Goal: Communication & Community: Answer question/provide support

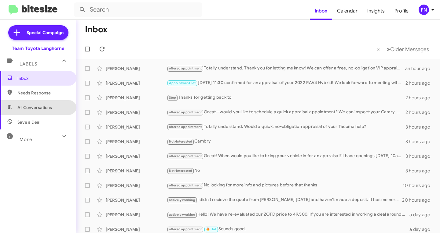
click at [56, 112] on span "All Conversations" at bounding box center [38, 107] width 76 height 15
type input "in:all-conversations"
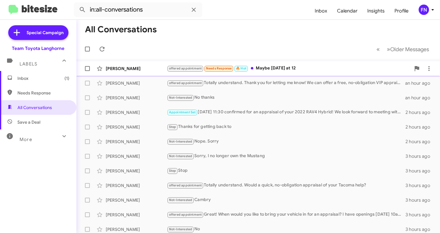
click at [262, 64] on div "[PERSON_NAME] offered appointment Needs Response 🔥 Hot Maybe [DATE] at 12 an ho…" at bounding box center [257, 69] width 353 height 12
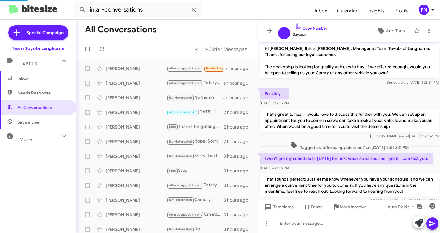
scroll to position [259, 0]
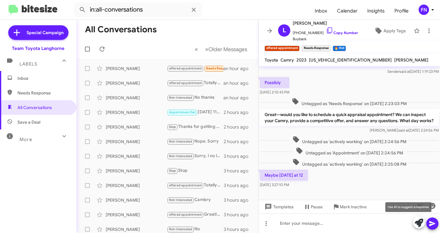
click at [417, 223] on icon at bounding box center [418, 223] width 9 height 9
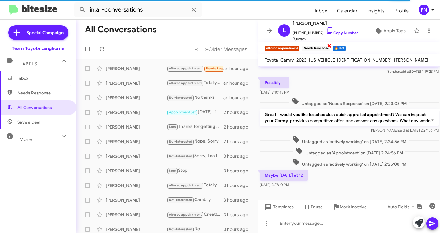
click at [330, 46] on span "×" at bounding box center [329, 45] width 5 height 7
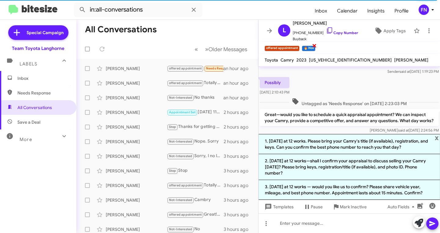
click at [313, 45] on span "×" at bounding box center [314, 45] width 5 height 7
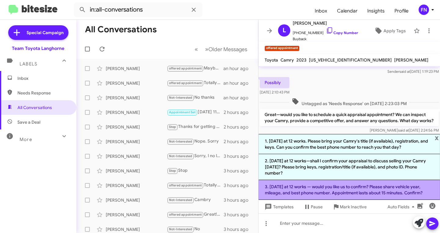
click at [344, 185] on li "3. [DATE] at 12 works — would you like us to confirm? Please share vehicle year…" at bounding box center [348, 190] width 181 height 20
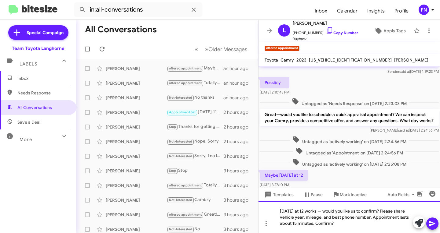
click at [319, 212] on div "[DATE] at 12 works — would you like us to confirm? Please share vehicle year, m…" at bounding box center [348, 218] width 181 height 32
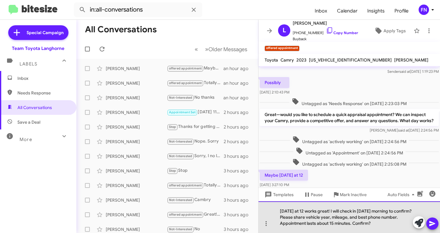
click at [409, 212] on div "[DATE] at 12 works great! I will check in [DATE] morning to confirm? Please sha…" at bounding box center [348, 218] width 181 height 32
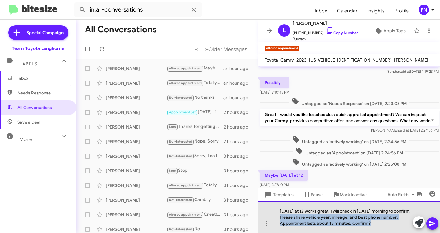
drag, startPoint x: 375, startPoint y: 224, endPoint x: 273, endPoint y: 220, distance: 102.0
click at [273, 220] on div "[DATE] at 12 works great! I will check in [DATE] morning to confirm! Please sha…" at bounding box center [348, 218] width 181 height 32
click at [332, 221] on div "[DATE] at 12 works great! I will check in [DATE] morning to confirm! Please sha…" at bounding box center [348, 218] width 181 height 32
drag, startPoint x: 400, startPoint y: 217, endPoint x: 260, endPoint y: 218, distance: 140.4
click at [260, 218] on div "[DATE] at 12 works great! I will check in [DATE] morning to confirm! Please sha…" at bounding box center [348, 218] width 181 height 32
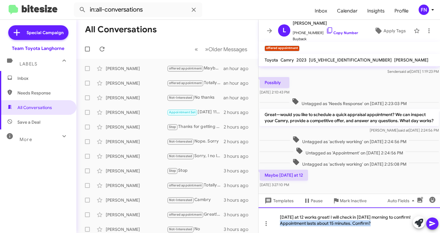
drag, startPoint x: 375, startPoint y: 224, endPoint x: 258, endPoint y: 224, distance: 117.2
click at [258, 224] on div "[DATE] at 12 works great! I will check in [DATE] morning to confirm! Appointmen…" at bounding box center [348, 221] width 181 height 26
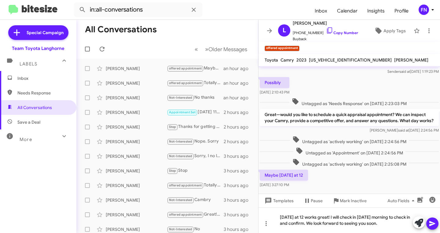
click at [430, 224] on icon at bounding box center [431, 223] width 7 height 7
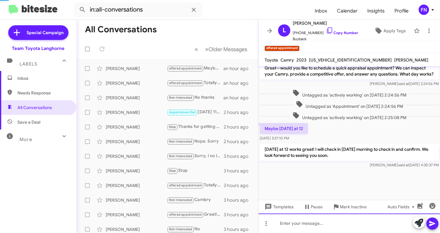
scroll to position [312, 0]
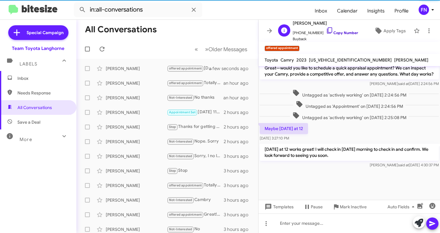
click at [345, 33] on link "Copy Number" at bounding box center [342, 33] width 32 height 5
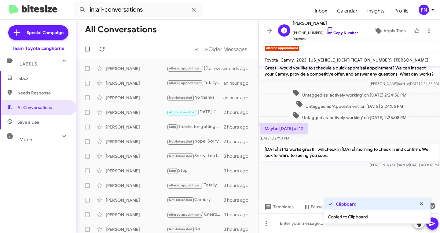
click at [345, 33] on link "Copy Number" at bounding box center [342, 33] width 32 height 5
